Goal: Transaction & Acquisition: Obtain resource

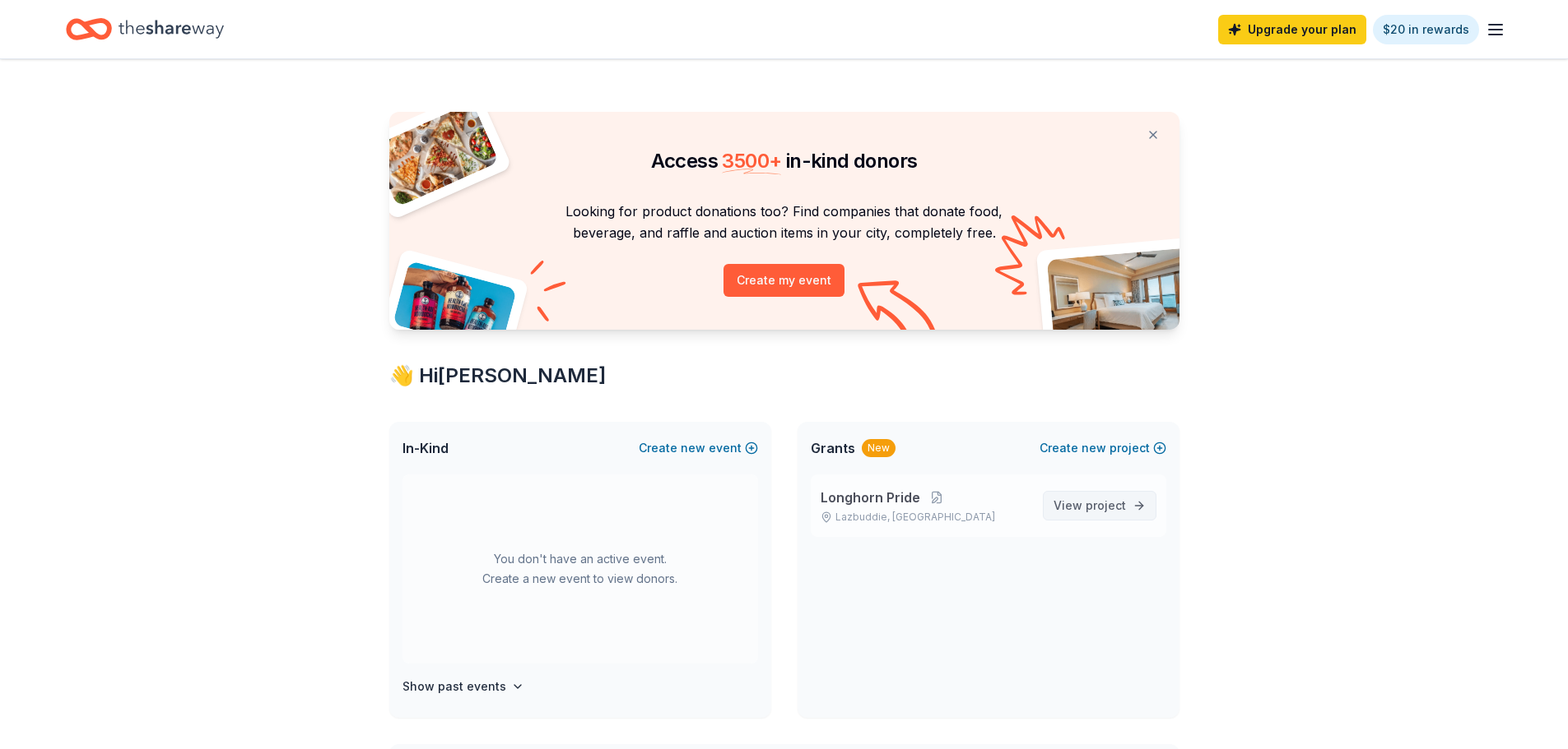
click at [1121, 504] on span "project" at bounding box center [1105, 505] width 40 height 14
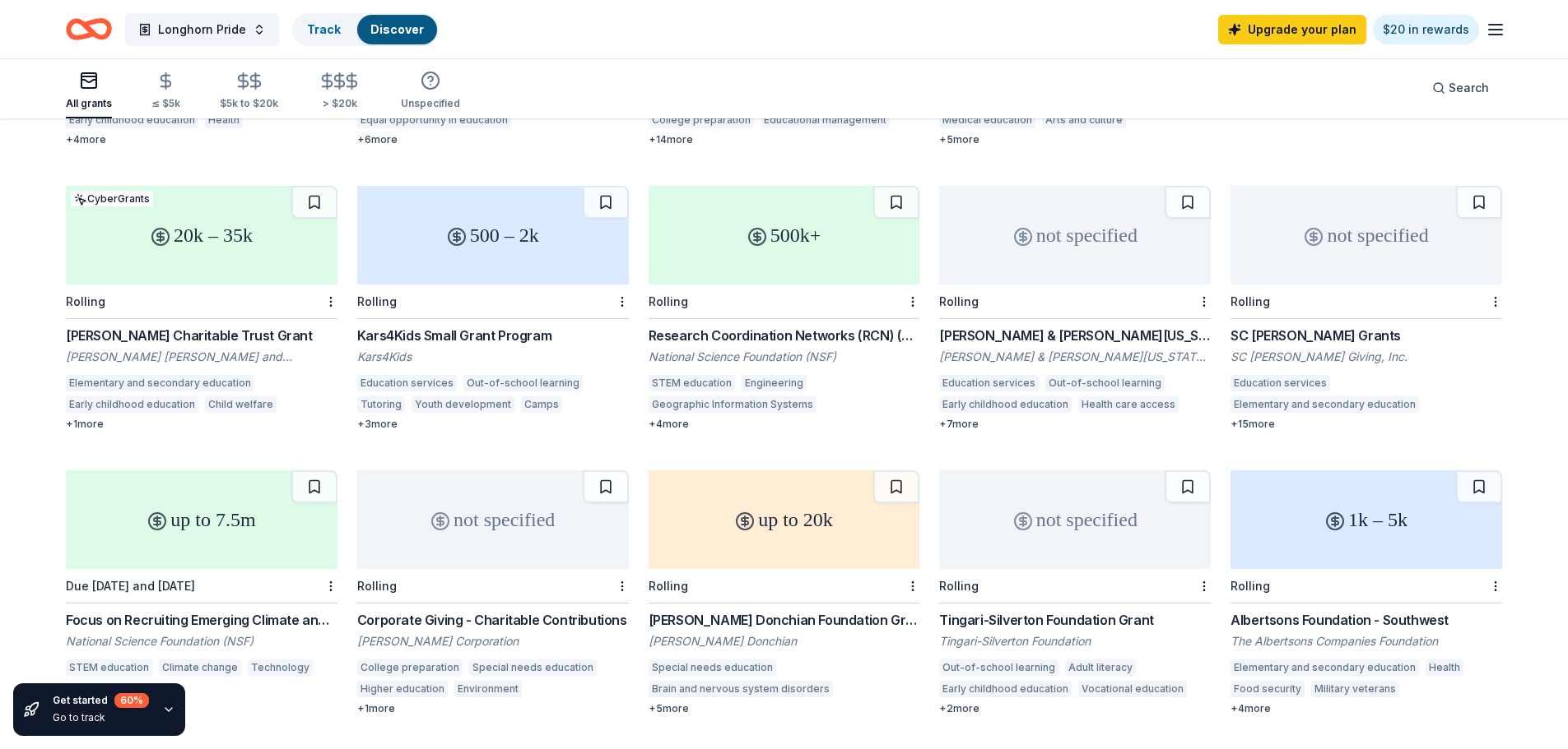
scroll to position [741, 0]
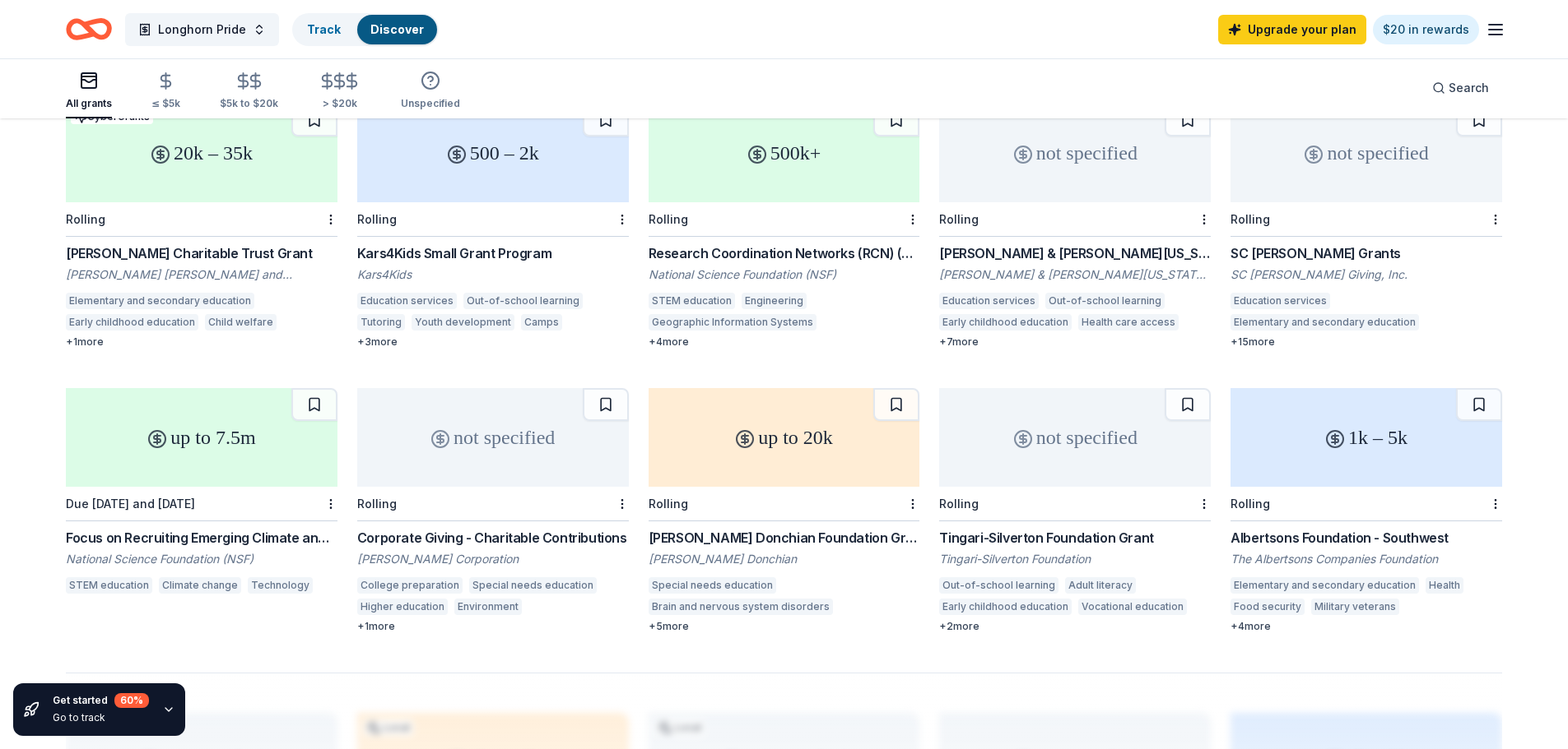
click at [1326, 451] on div "1k – 5k" at bounding box center [1366, 438] width 272 height 99
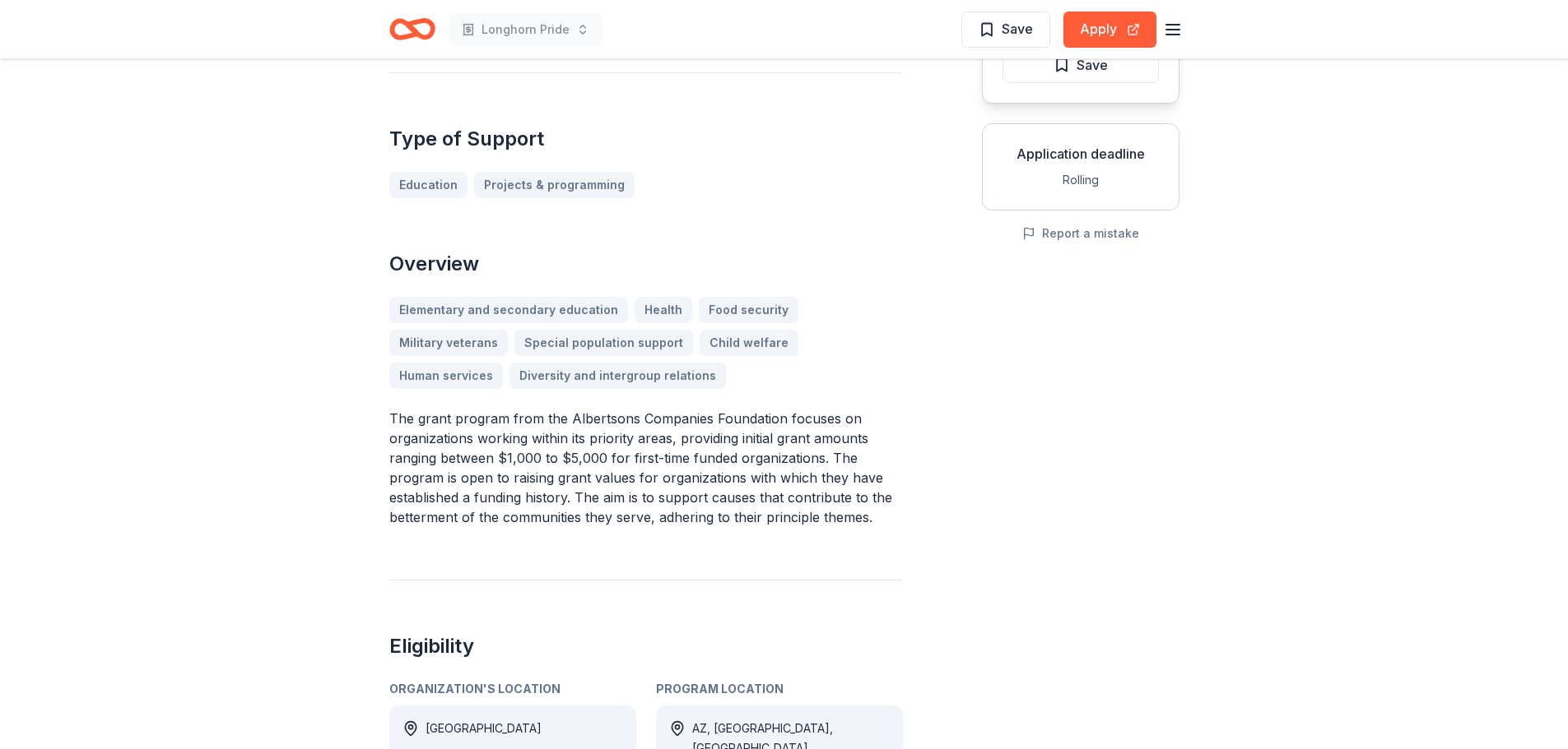
scroll to position [82, 0]
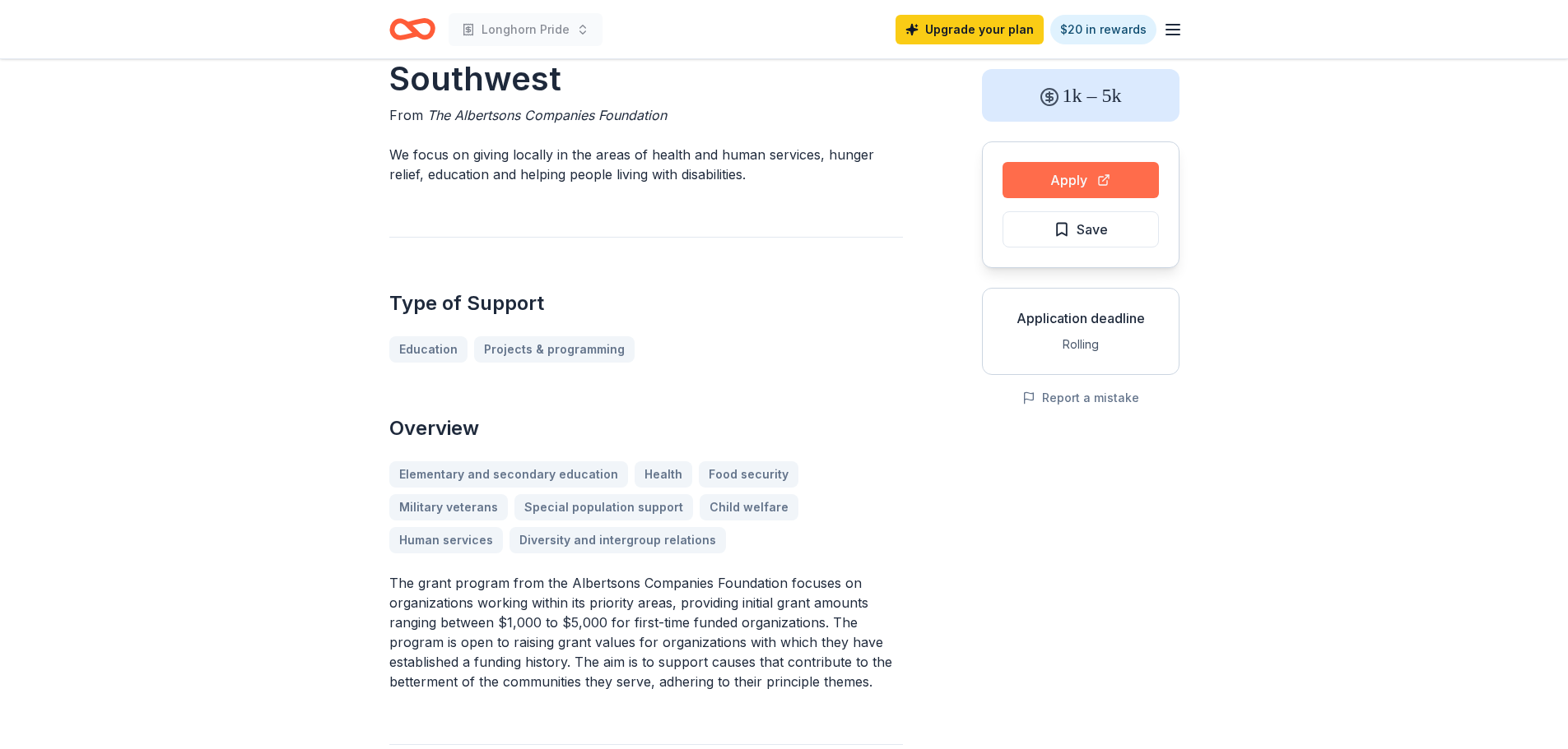
click at [1080, 173] on button "Apply" at bounding box center [1080, 181] width 156 height 36
click at [1084, 174] on button "Apply" at bounding box center [1080, 181] width 156 height 36
